Goal: Navigation & Orientation: Find specific page/section

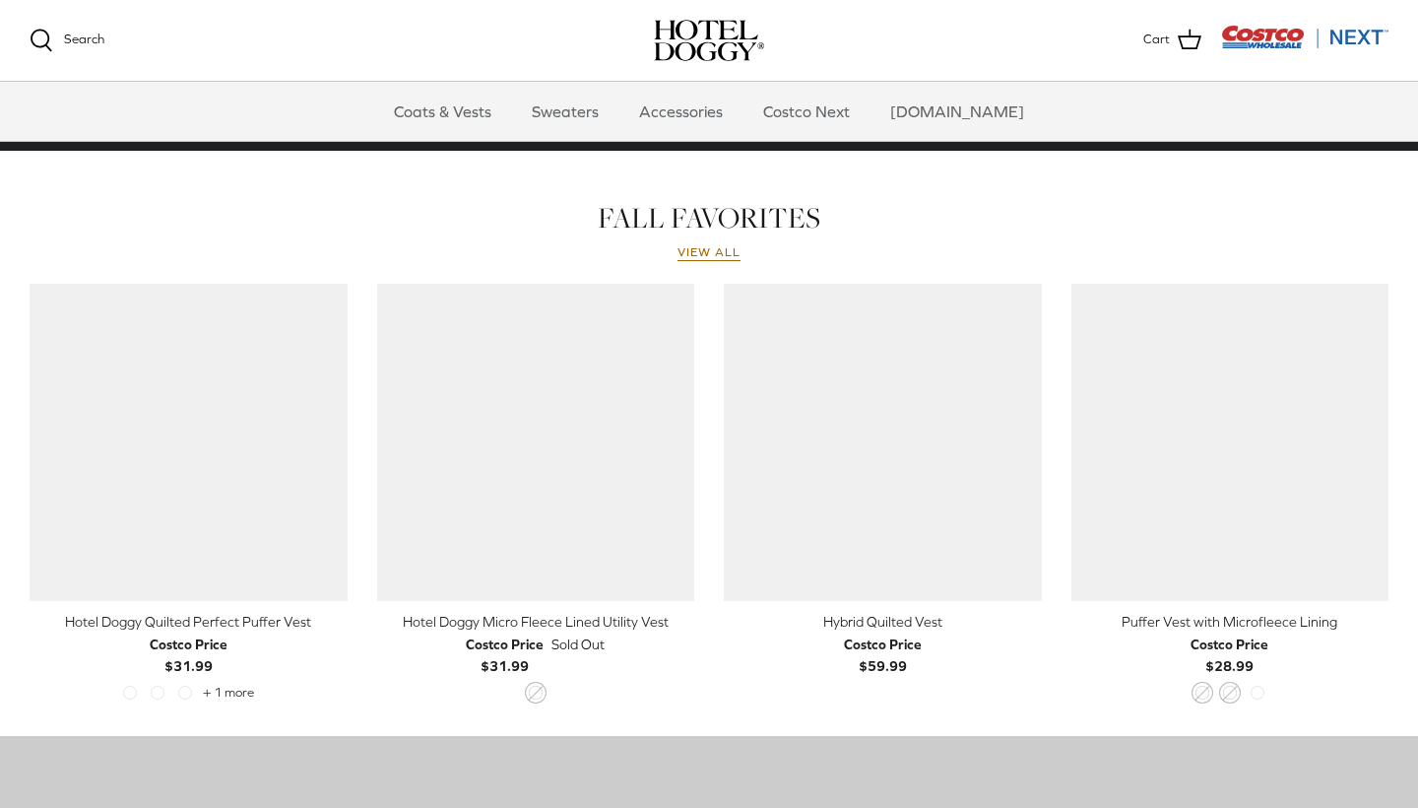
scroll to position [802, 0]
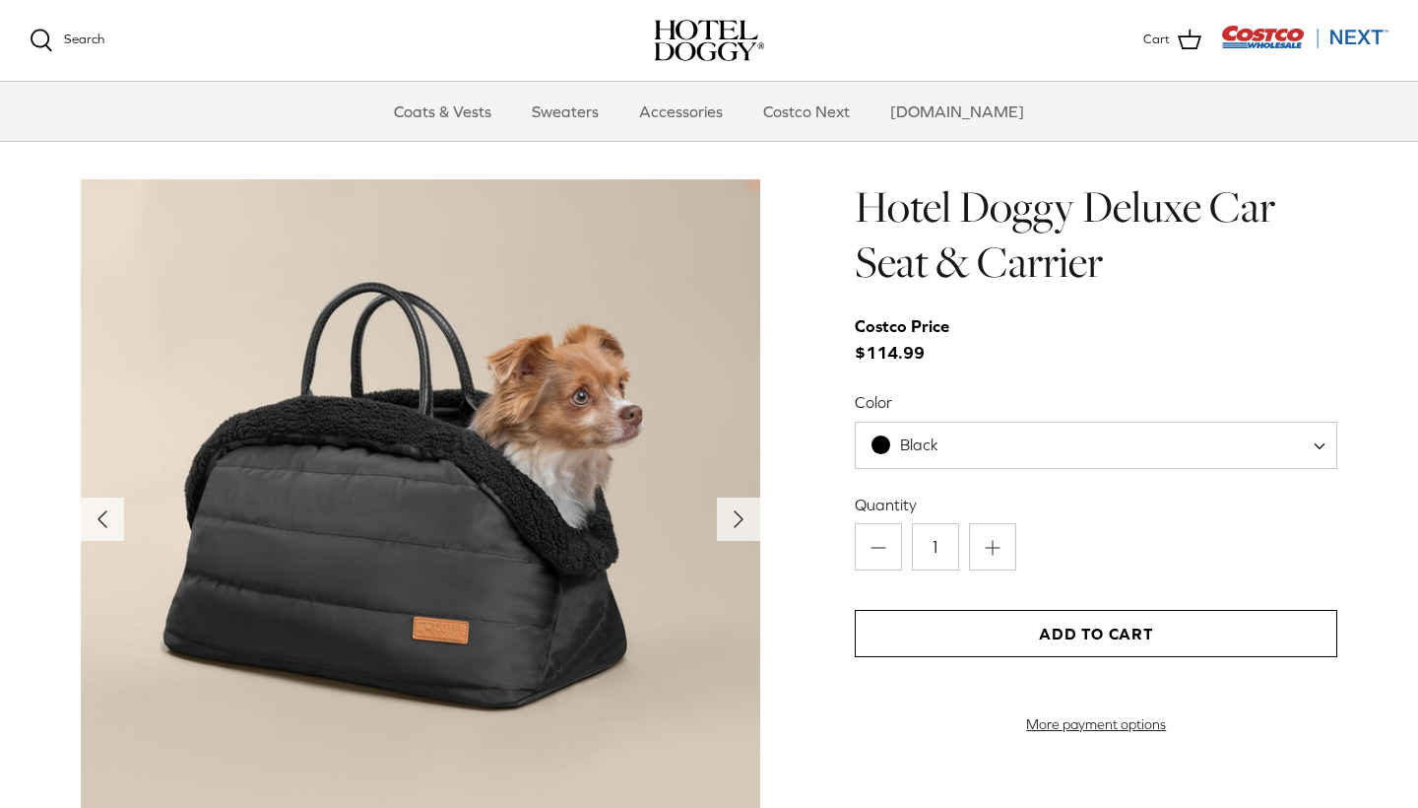
scroll to position [1909, 0]
click at [913, 444] on span "Black" at bounding box center [919, 443] width 38 height 18
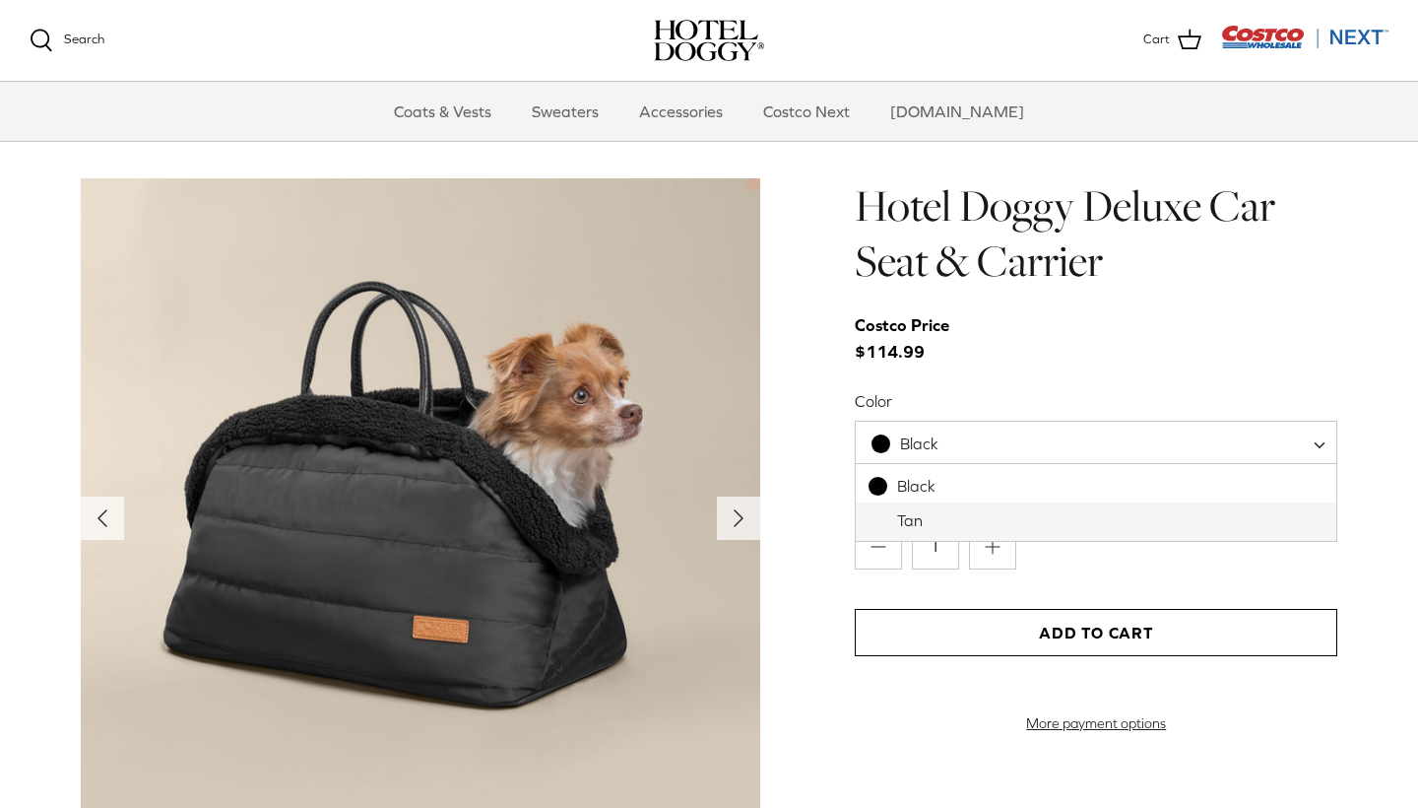
select select "Tan"
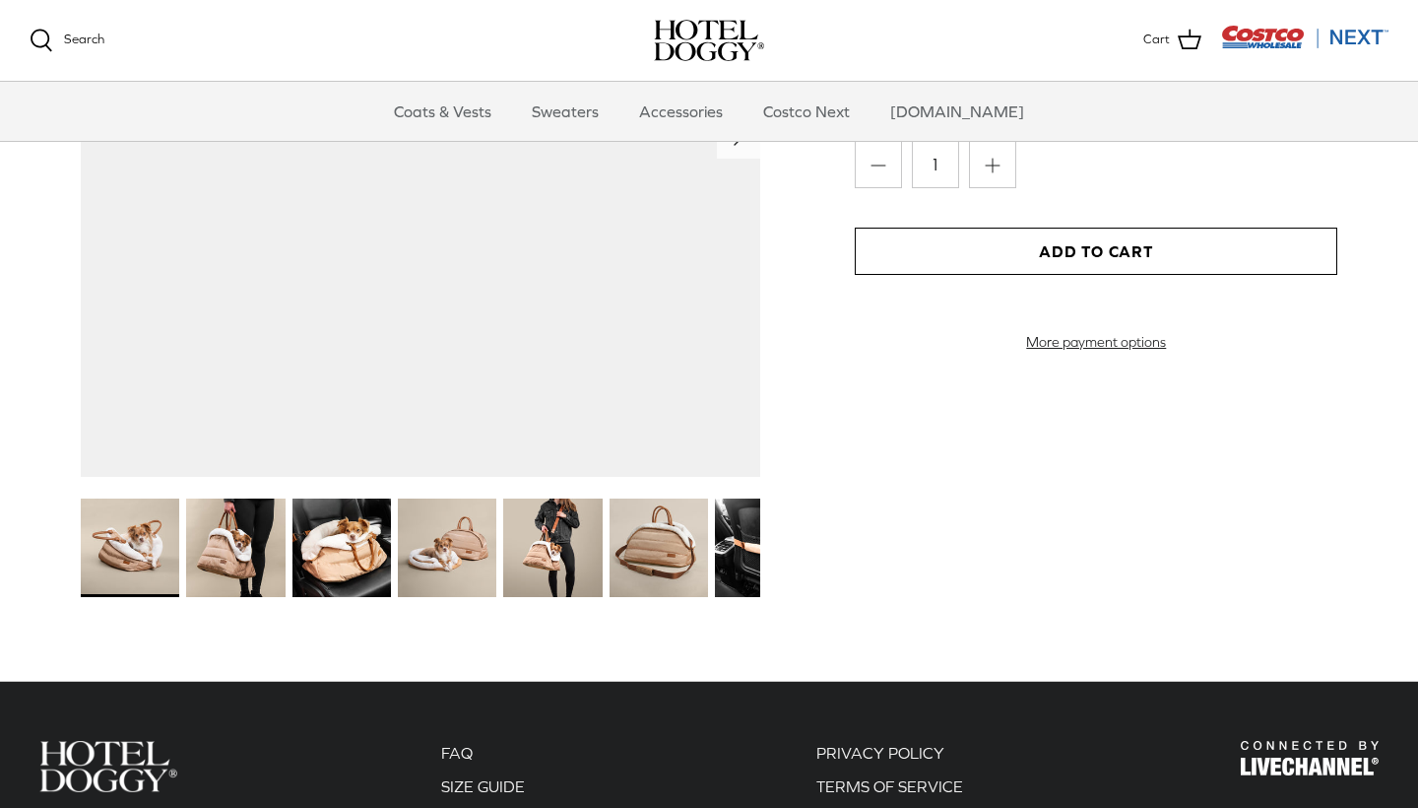
scroll to position [2316, 0]
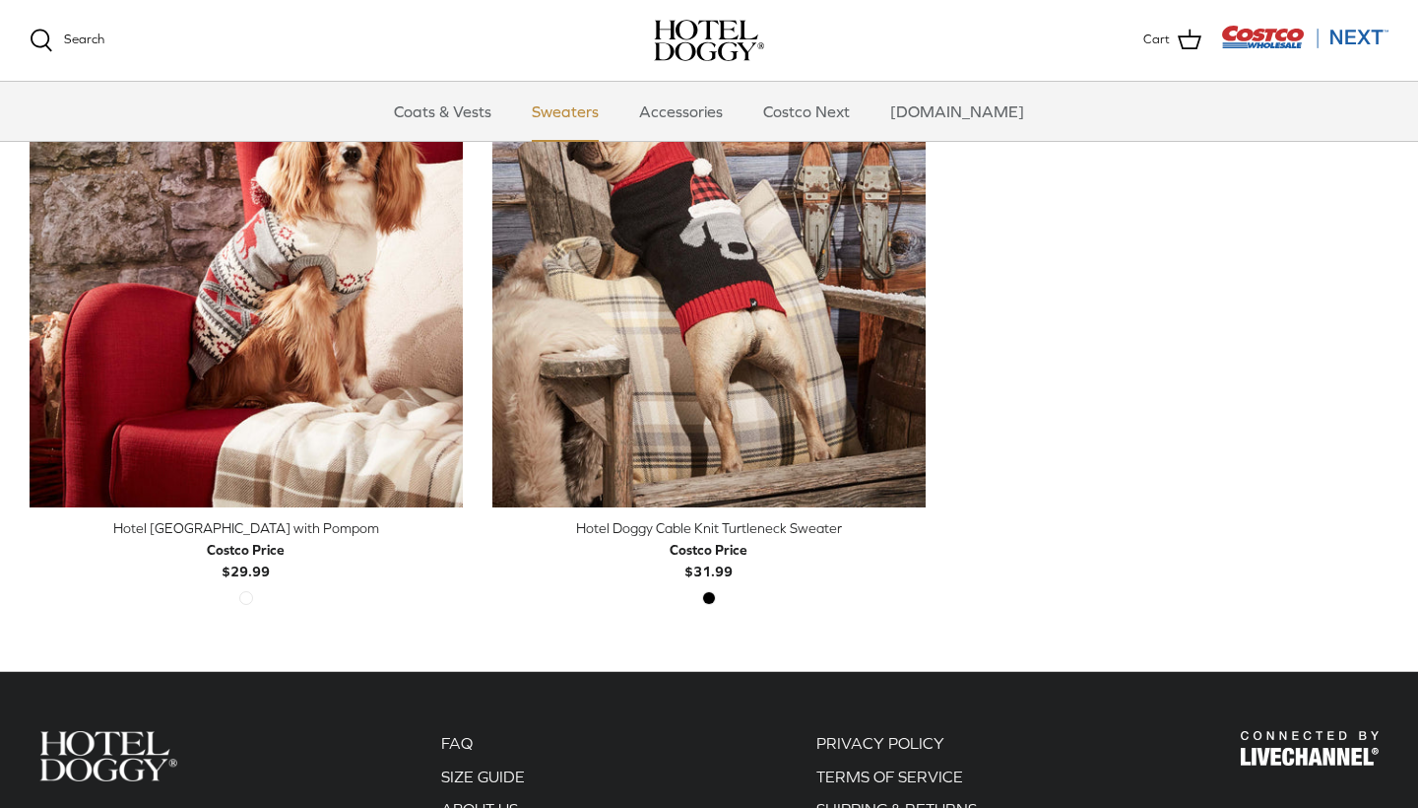
scroll to position [628, 0]
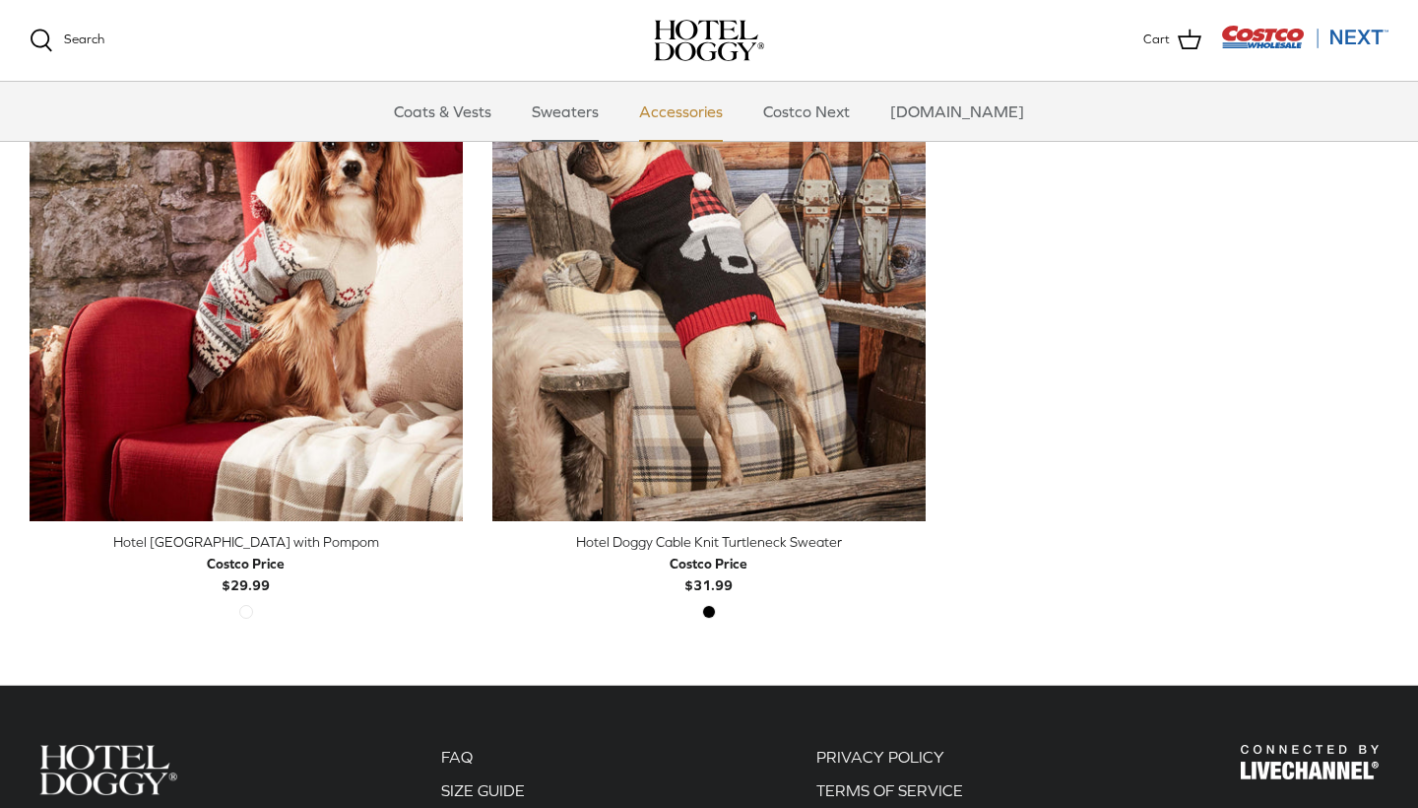
click at [696, 111] on link "Accessories" at bounding box center [681, 111] width 119 height 59
